Goal: Information Seeking & Learning: Learn about a topic

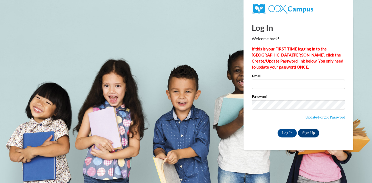
click at [291, 127] on div "Email Password Update/Forgot Password Log In Sign Up OR" at bounding box center [298, 105] width 93 height 63
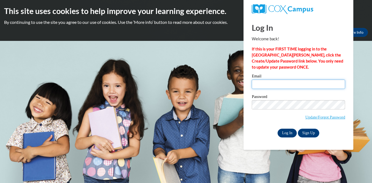
type input "spencerta@dist102.k12.il.us"
click at [290, 132] on input "Log In" at bounding box center [287, 133] width 19 height 9
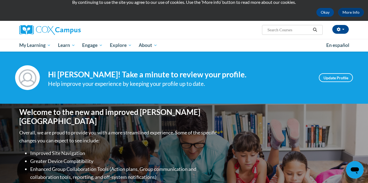
scroll to position [22, 0]
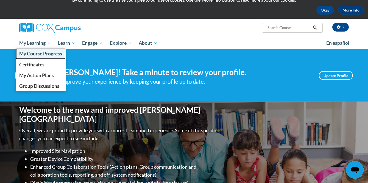
click at [41, 55] on span "My Course Progress" at bounding box center [40, 54] width 43 height 6
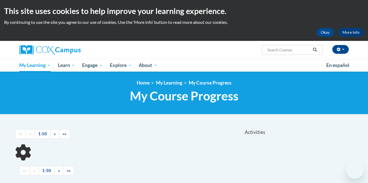
click at [146, 153] on div at bounding box center [140, 152] width 251 height 16
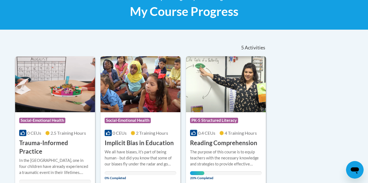
scroll to position [102, 0]
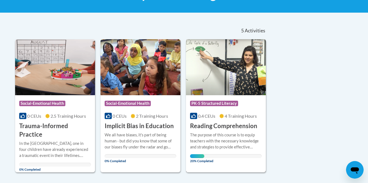
click at [219, 83] on img at bounding box center [226, 67] width 80 height 56
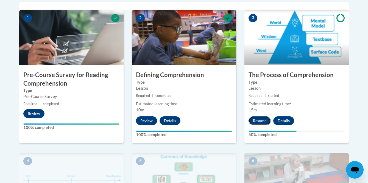
click at [266, 118] on button "Resume" at bounding box center [260, 120] width 22 height 9
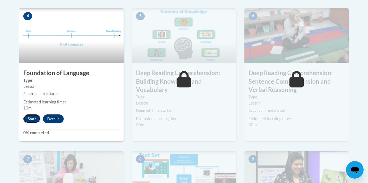
click at [37, 119] on button "Start" at bounding box center [31, 119] width 17 height 9
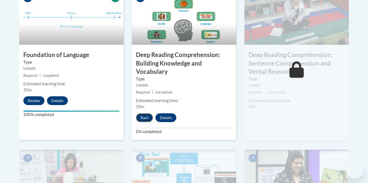
click at [145, 119] on button "Start" at bounding box center [144, 117] width 17 height 9
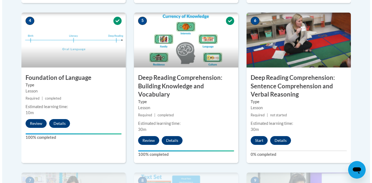
scroll to position [323, 0]
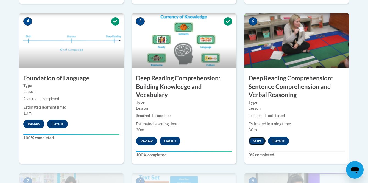
click at [258, 138] on button "Start" at bounding box center [257, 141] width 17 height 9
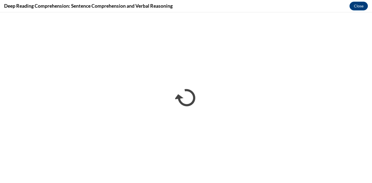
scroll to position [0, 0]
